Goal: Navigation & Orientation: Find specific page/section

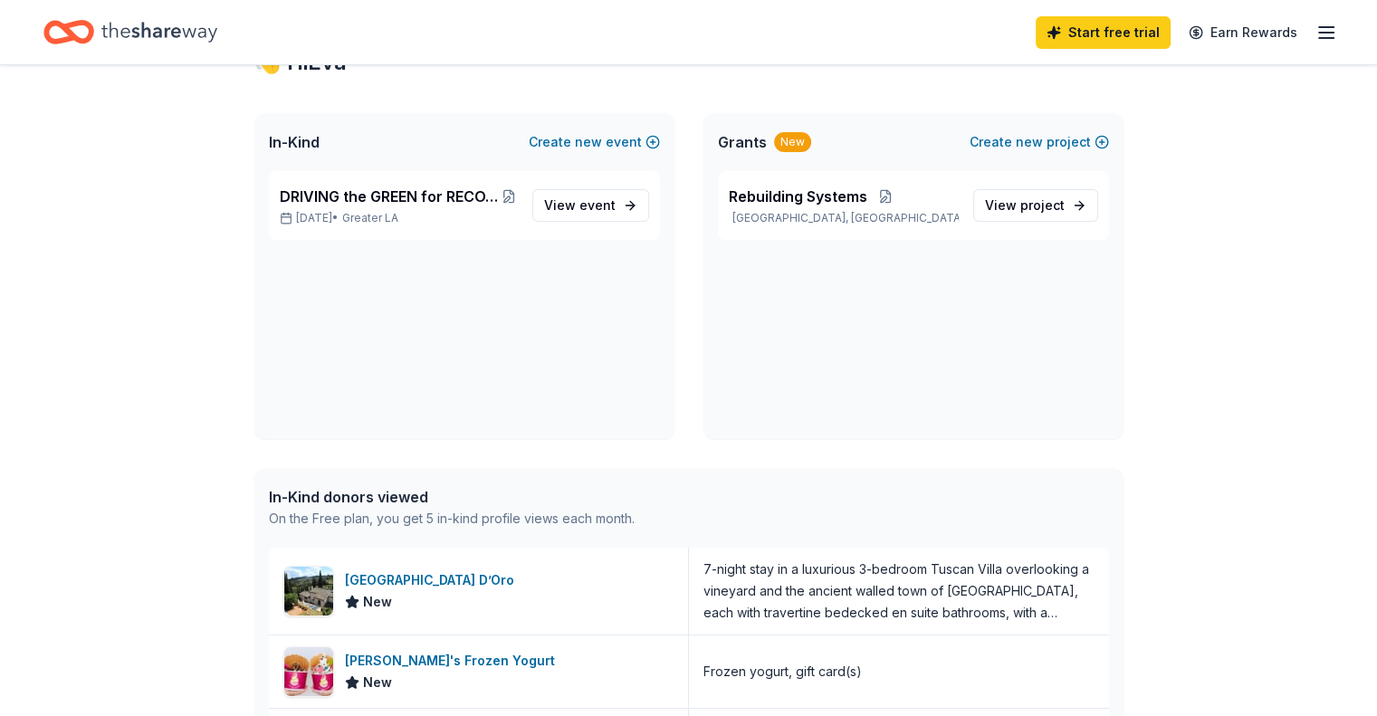
scroll to position [76, 0]
click at [461, 210] on p "[DATE] • Greater LA" at bounding box center [399, 217] width 238 height 14
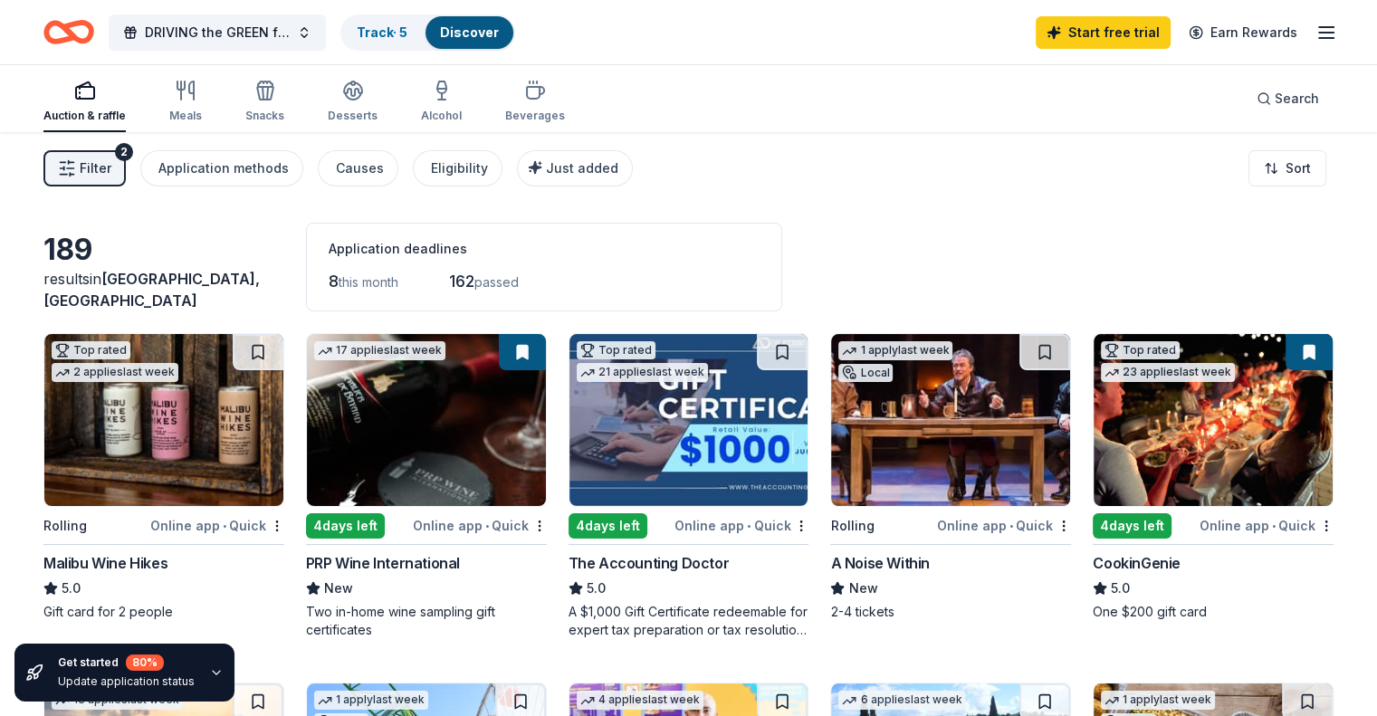
click at [1316, 31] on icon "button" at bounding box center [1327, 33] width 22 height 22
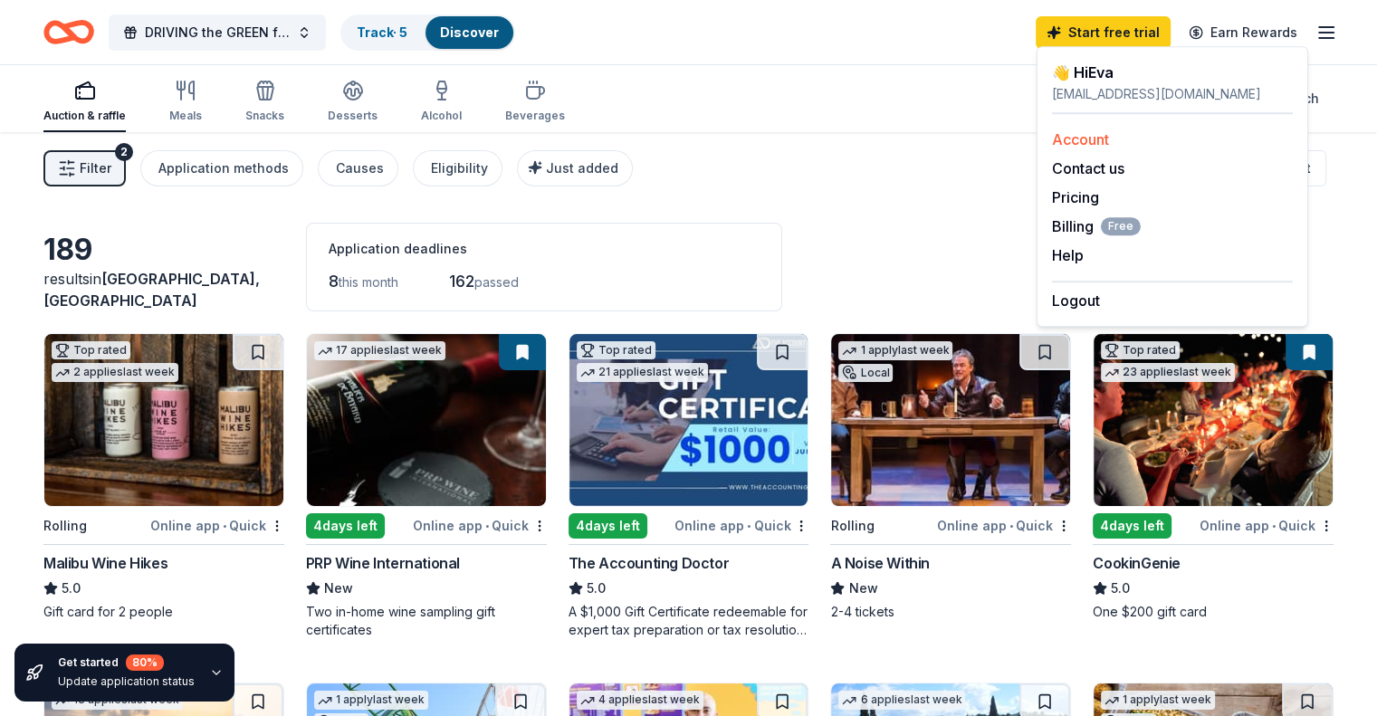
click at [1093, 135] on link "Account" at bounding box center [1080, 139] width 57 height 18
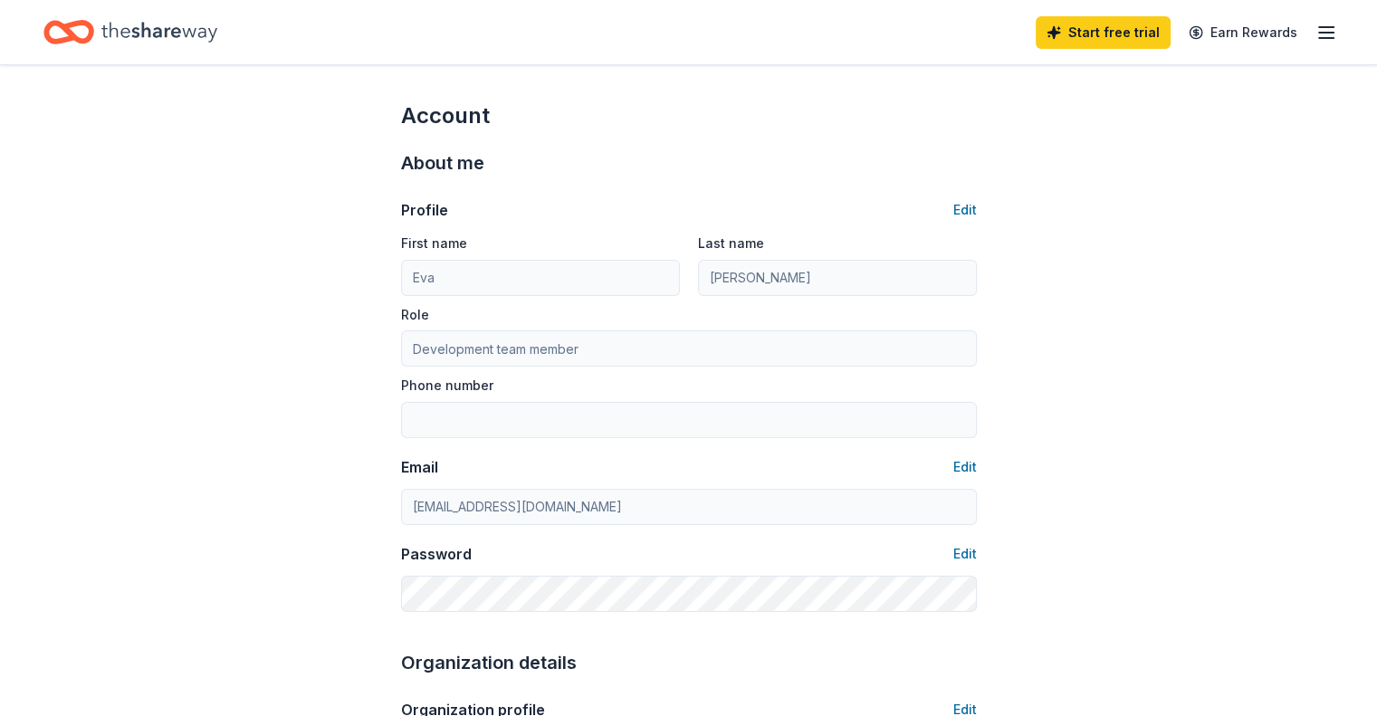
click at [217, 35] on icon "Home" at bounding box center [159, 32] width 116 height 37
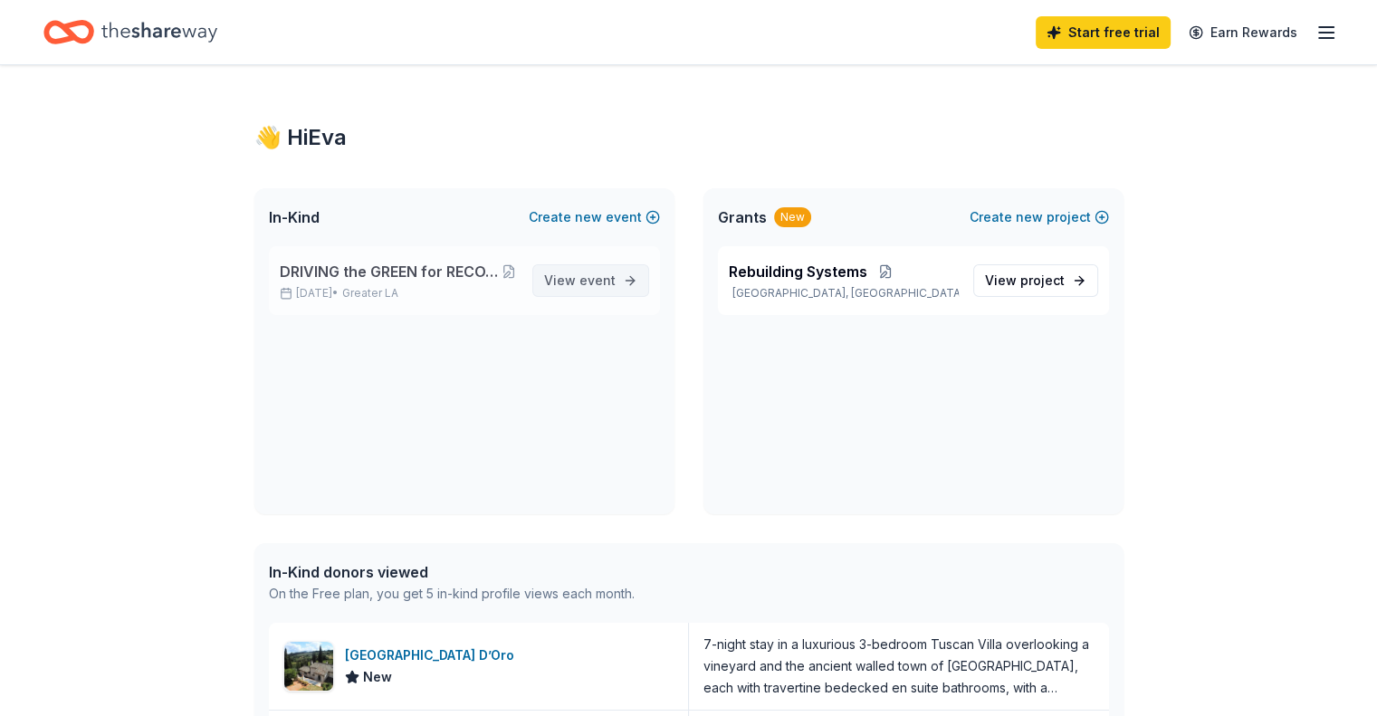
click at [607, 284] on span "event" at bounding box center [598, 280] width 36 height 15
